Goal: Information Seeking & Learning: Learn about a topic

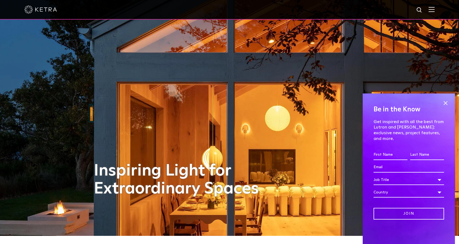
scroll to position [27, 0]
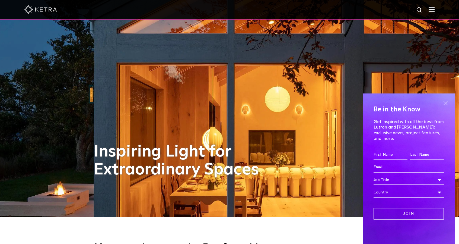
click at [445, 107] on span at bounding box center [446, 103] width 8 height 8
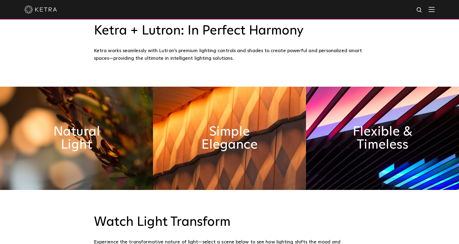
scroll to position [244, 0]
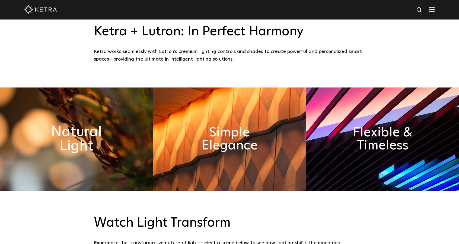
click at [115, 136] on h2 "Natural Light" at bounding box center [76, 139] width 83 height 28
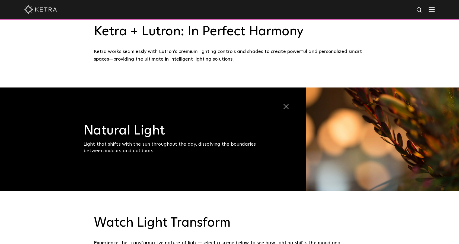
click at [191, 133] on h3 "Natural Light" at bounding box center [175, 130] width 183 height 13
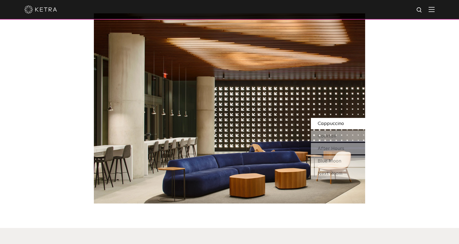
scroll to position [516, 0]
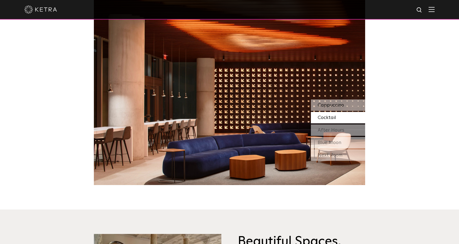
click at [336, 106] on span "Cappuccino" at bounding box center [331, 105] width 26 height 5
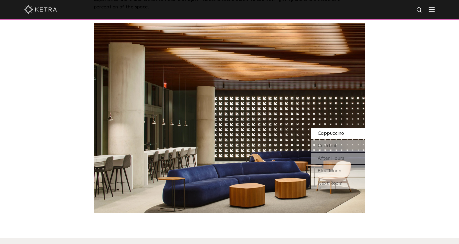
scroll to position [489, 0]
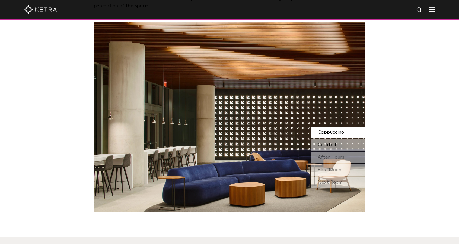
click at [337, 142] on div "Cocktail" at bounding box center [338, 144] width 54 height 11
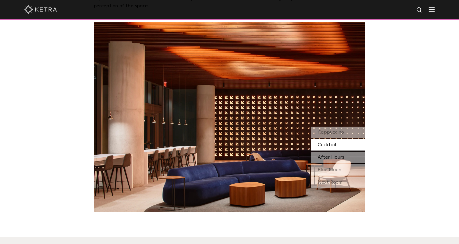
click at [339, 155] on span "After Hours" at bounding box center [331, 157] width 27 height 5
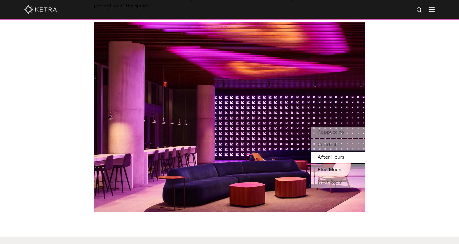
click at [341, 169] on div "Blue Moon" at bounding box center [338, 169] width 54 height 11
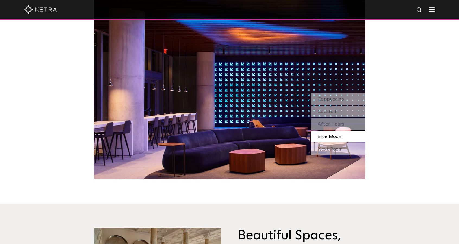
scroll to position [543, 0]
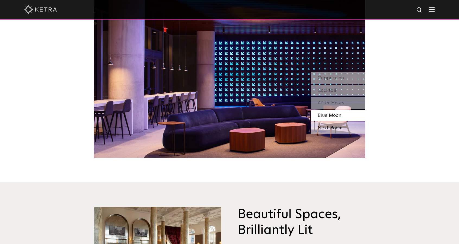
click at [336, 127] on div "Next Room" at bounding box center [338, 127] width 54 height 11
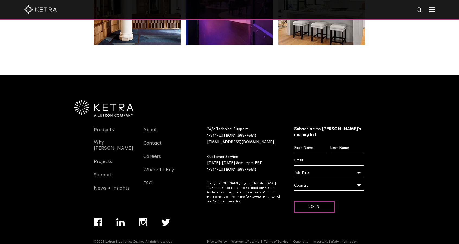
scroll to position [1141, 0]
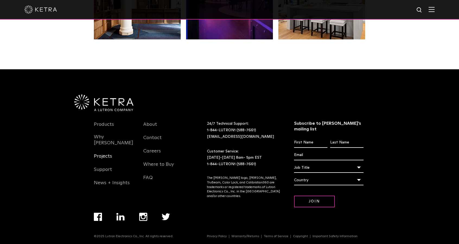
click at [107, 153] on link "Projects" at bounding box center [103, 159] width 18 height 12
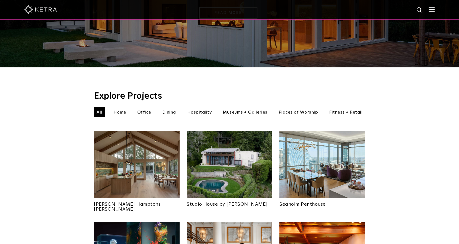
scroll to position [136, 0]
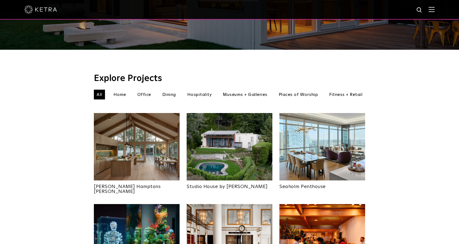
click at [159, 149] on img at bounding box center [137, 146] width 86 height 67
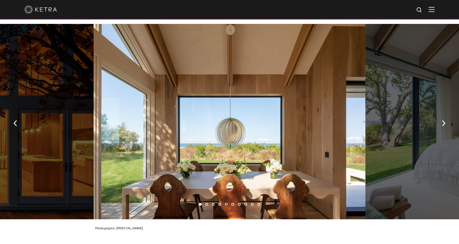
scroll to position [787, 0]
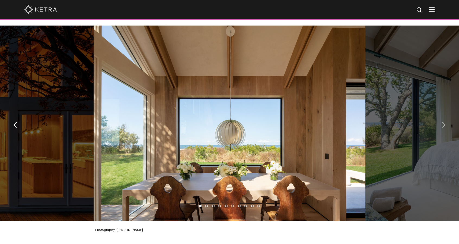
click at [445, 122] on img "button" at bounding box center [444, 125] width 4 height 6
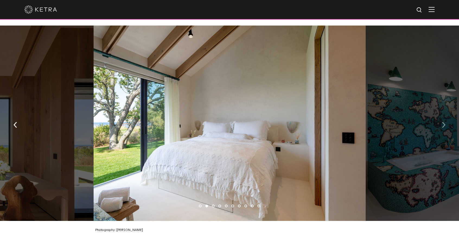
click at [445, 122] on img "button" at bounding box center [444, 125] width 4 height 6
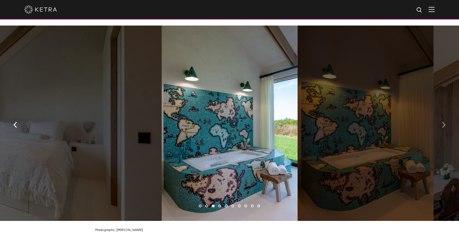
click at [445, 122] on img "button" at bounding box center [444, 125] width 4 height 6
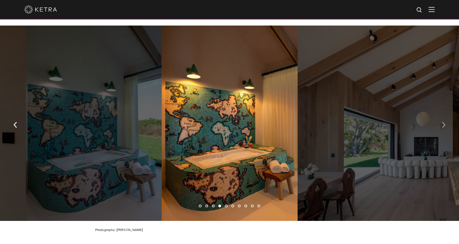
click at [445, 122] on img "button" at bounding box center [444, 125] width 4 height 6
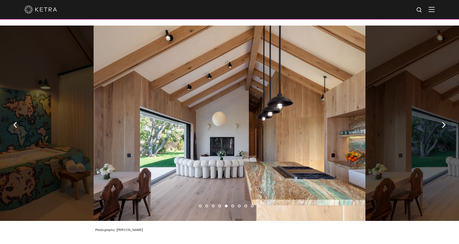
click at [435, 8] on img at bounding box center [432, 9] width 6 height 5
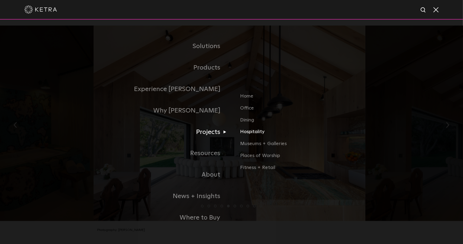
click at [251, 132] on link "Hospitality" at bounding box center [303, 134] width 127 height 12
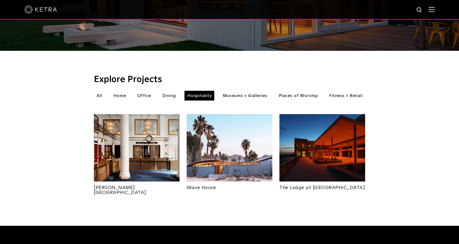
scroll to position [136, 0]
